Goal: Browse casually: Explore the website without a specific task or goal

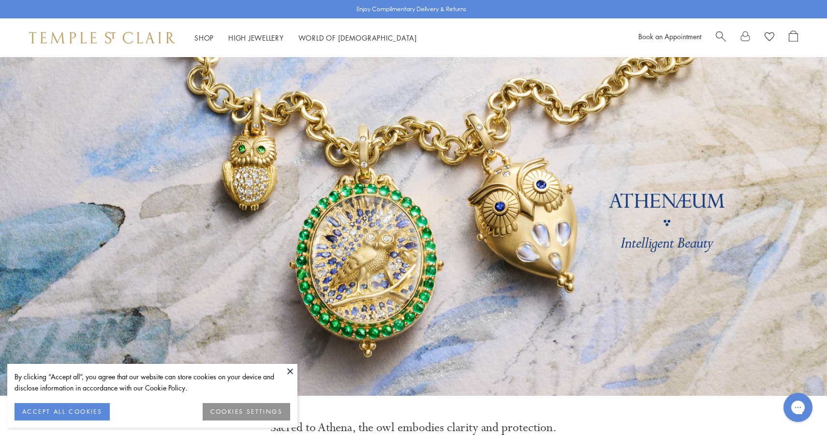
click at [290, 335] on link at bounding box center [413, 226] width 827 height 338
click at [388, 254] on link at bounding box center [413, 226] width 827 height 338
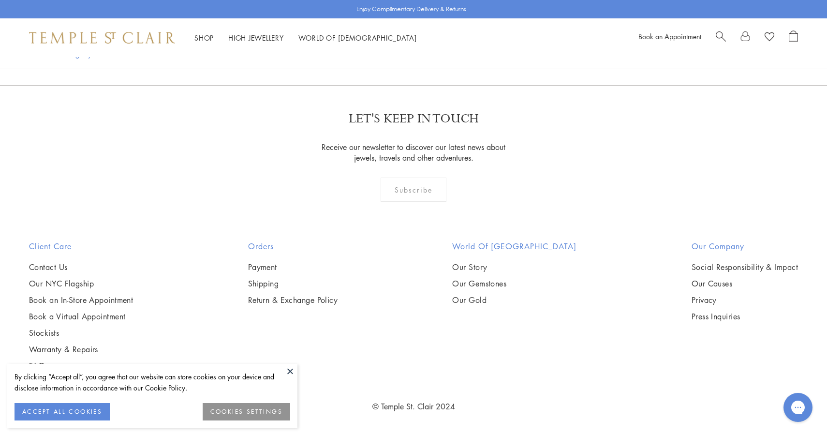
scroll to position [1207, 0]
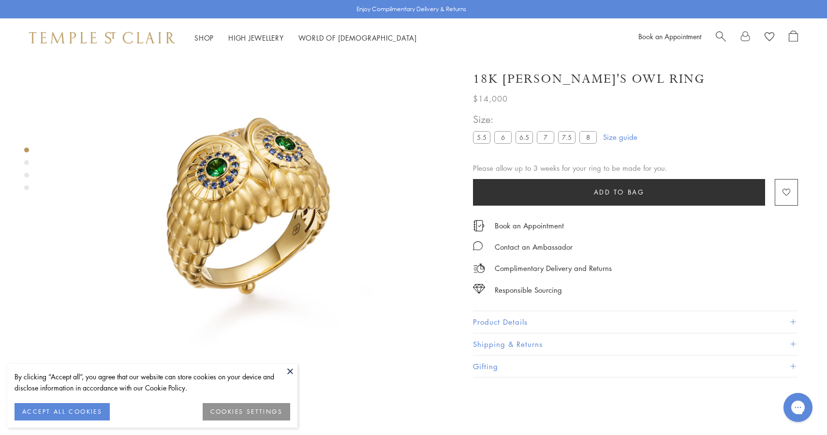
click at [525, 138] on label "6.5" at bounding box center [523, 137] width 17 height 12
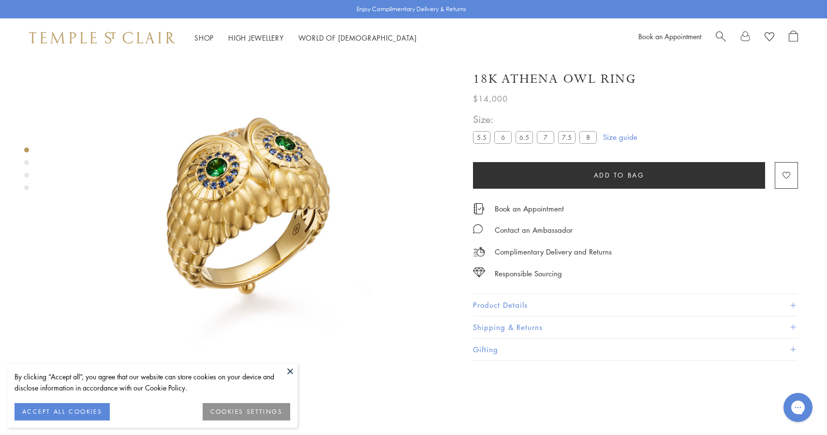
click at [156, 41] on img at bounding box center [102, 38] width 146 height 12
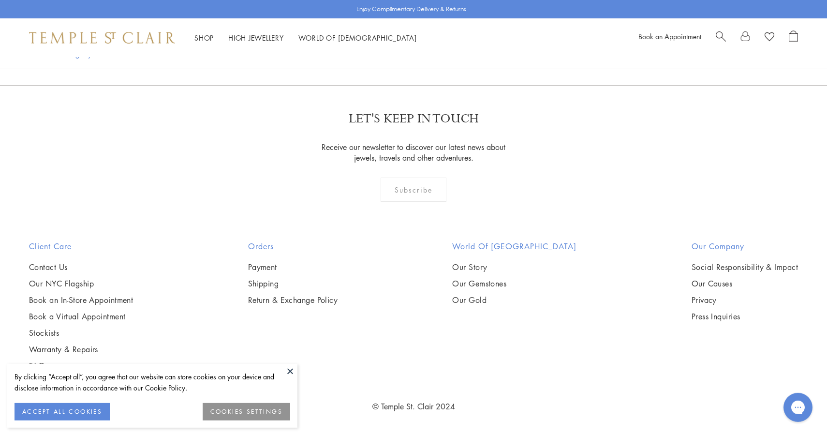
scroll to position [1808, 0]
drag, startPoint x: 532, startPoint y: 55, endPoint x: 181, endPoint y: 138, distance: 361.1
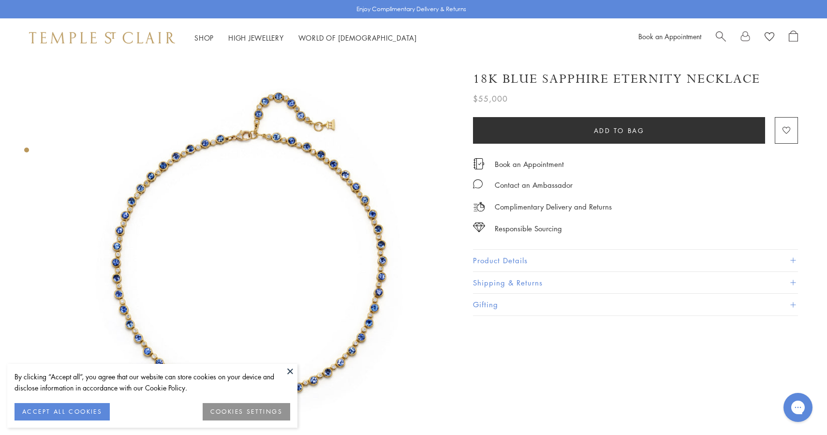
click at [358, 139] on img at bounding box center [248, 257] width 401 height 401
